Goal: Transaction & Acquisition: Purchase product/service

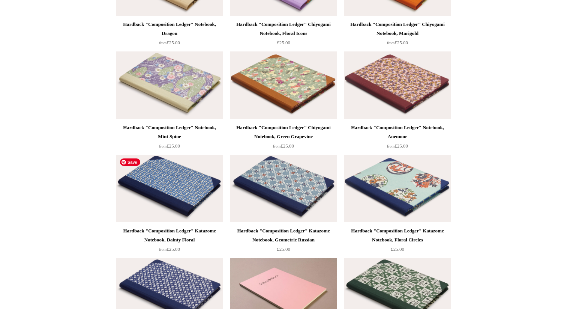
scroll to position [809, 0]
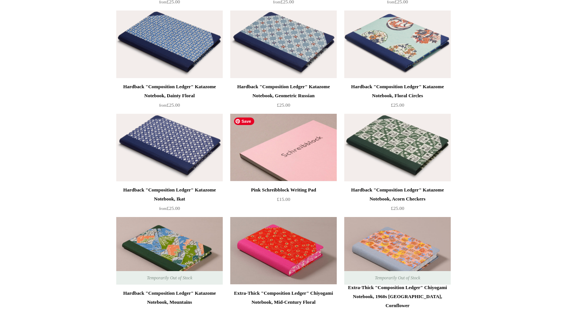
click at [264, 152] on img at bounding box center [283, 148] width 107 height 68
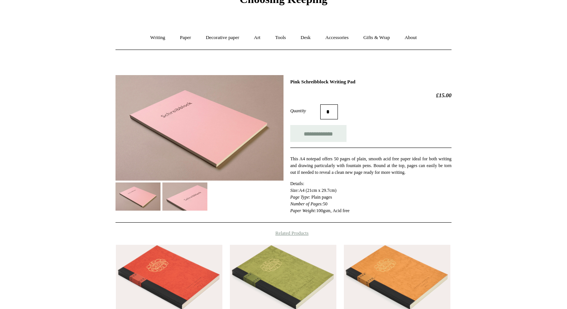
scroll to position [36, 0]
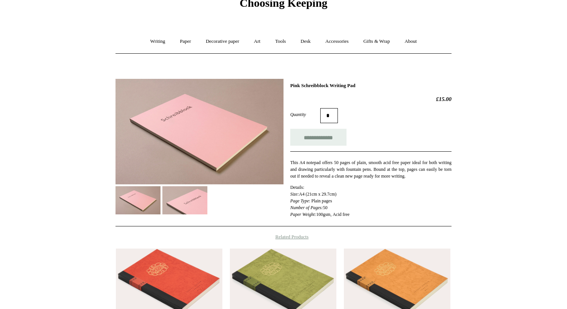
click at [188, 201] on img at bounding box center [184, 200] width 45 height 28
